Goal: Information Seeking & Learning: Learn about a topic

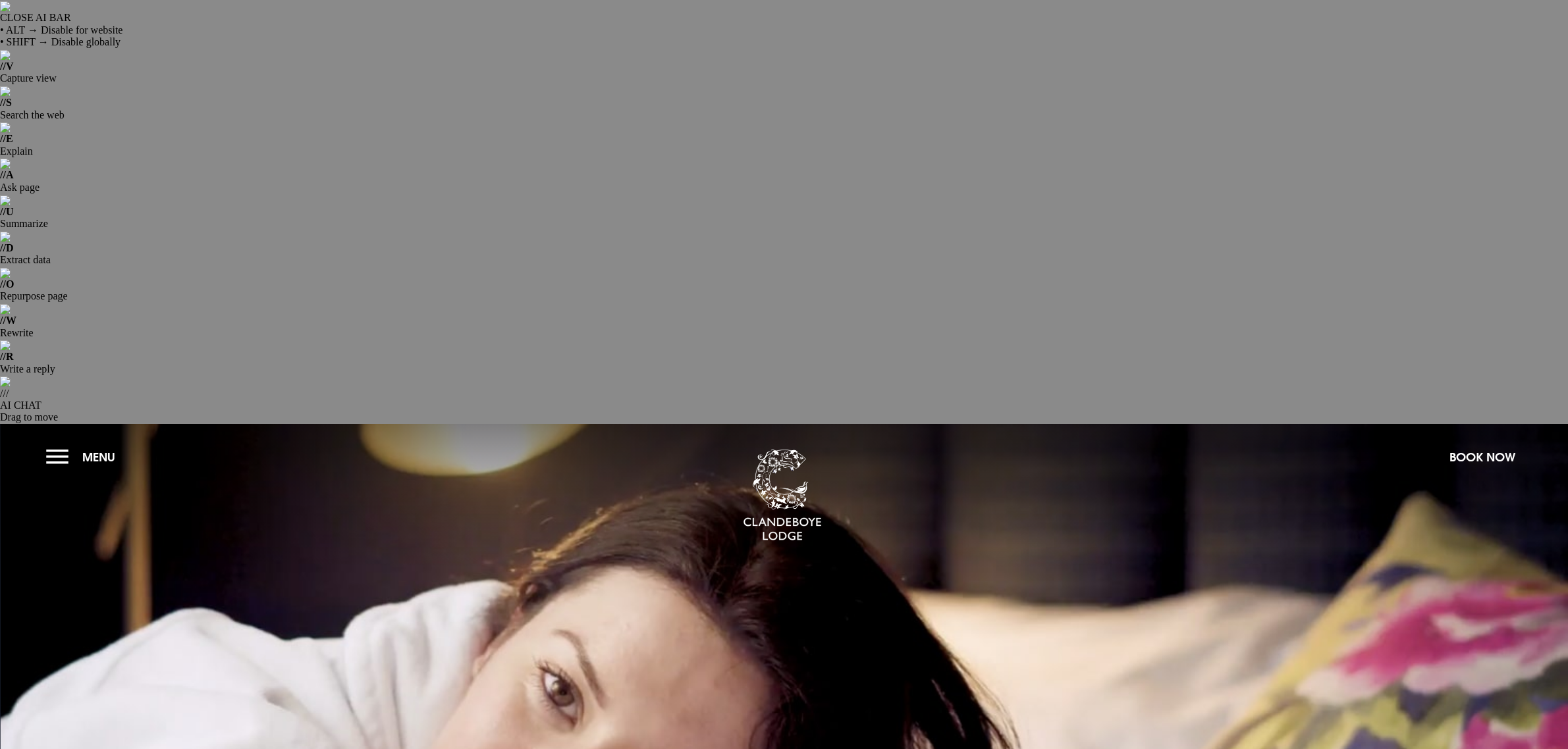
click at [53, 443] on button "Menu" at bounding box center [84, 457] width 76 height 28
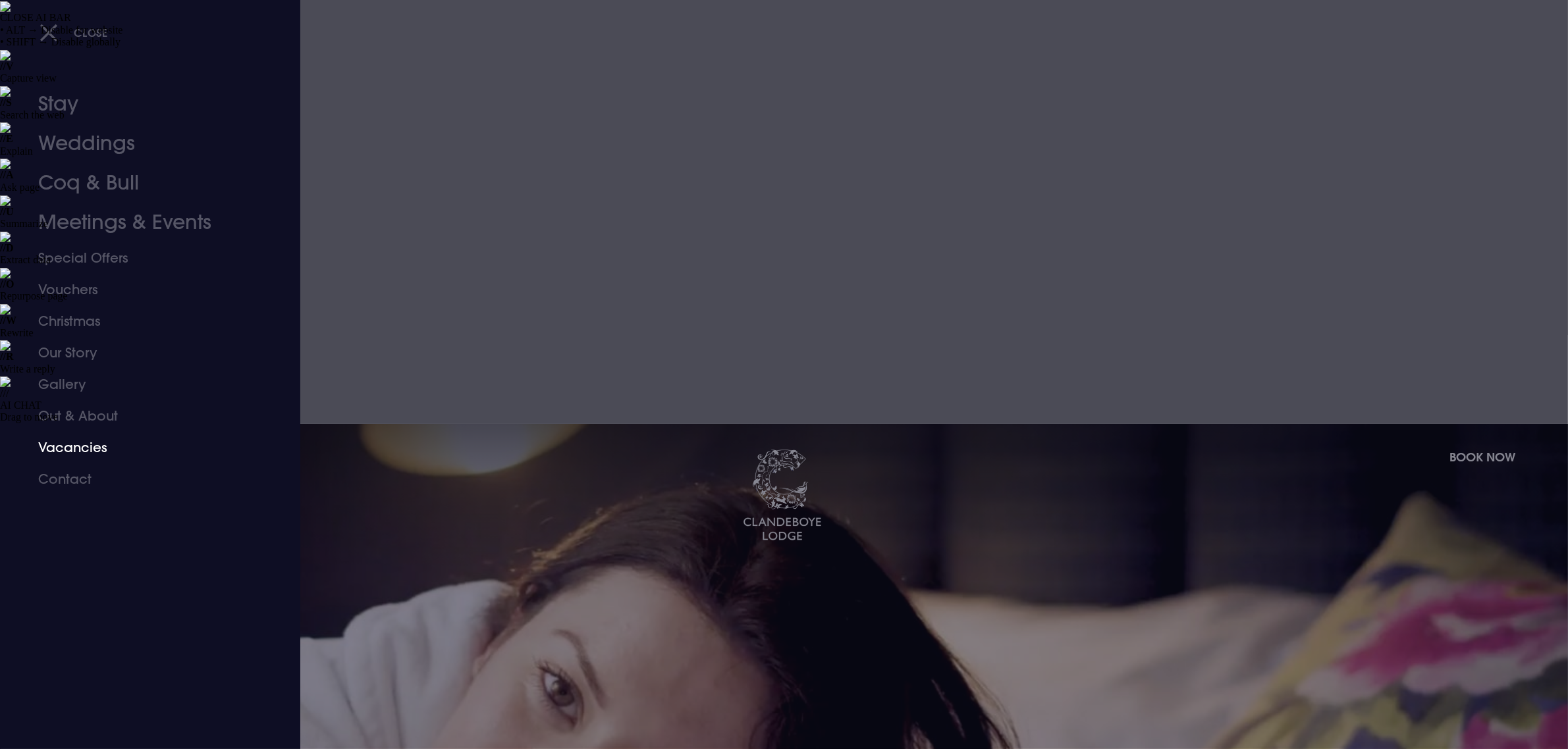
click at [84, 452] on link "Vacancies" at bounding box center [142, 447] width 208 height 32
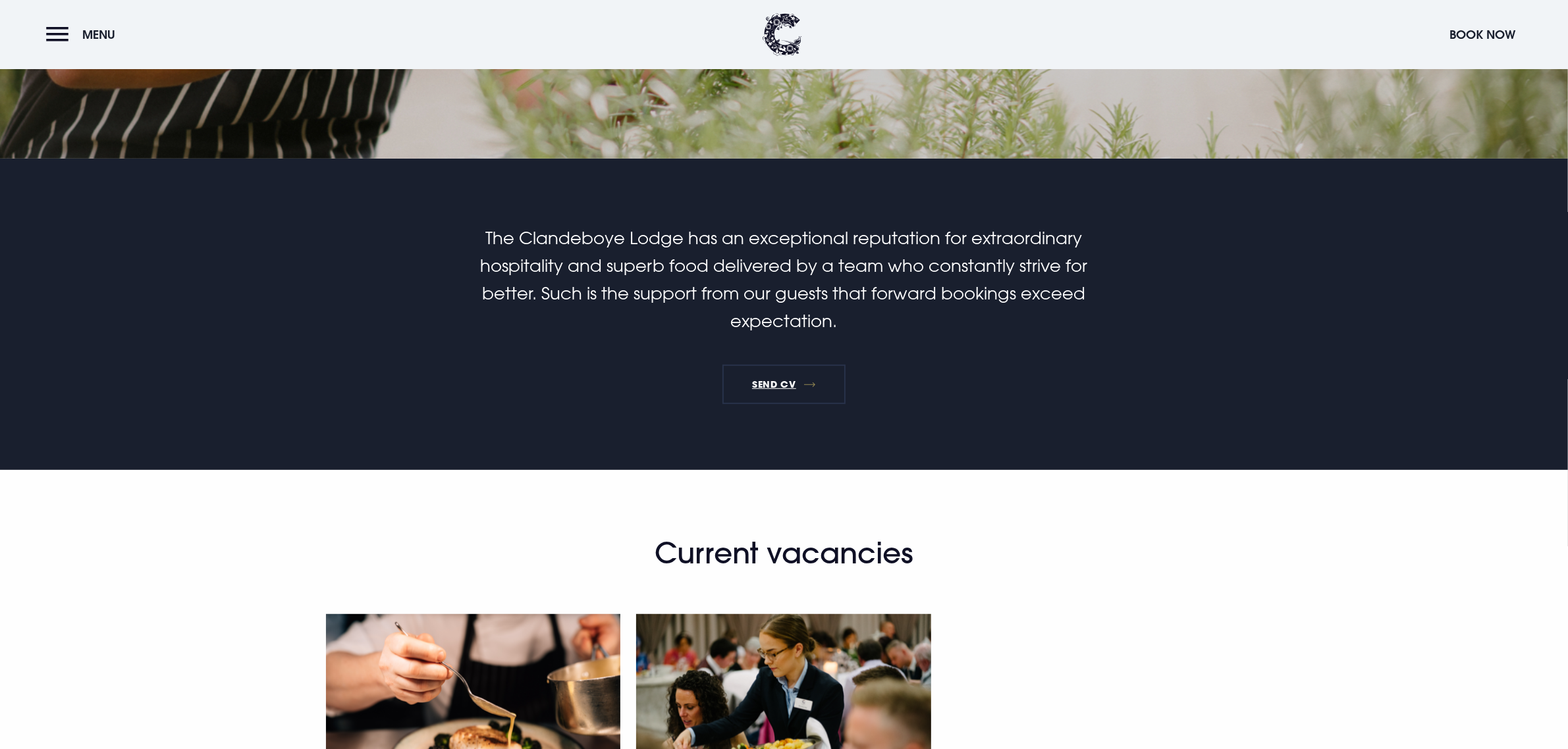
scroll to position [823, 0]
